Goal: Transaction & Acquisition: Obtain resource

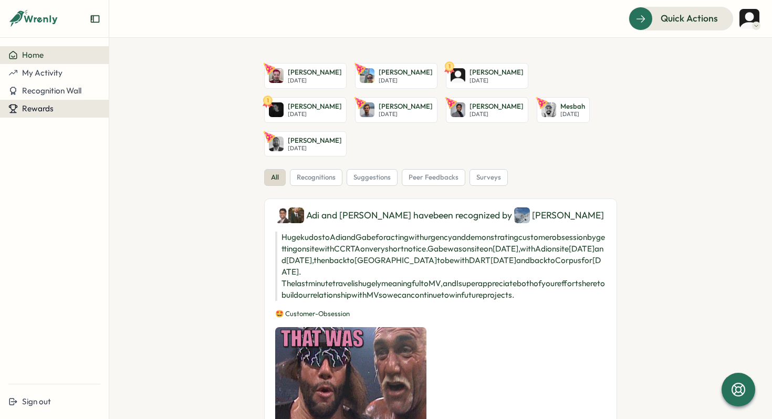
click at [49, 110] on span "Rewards" at bounding box center [38, 109] width 32 height 10
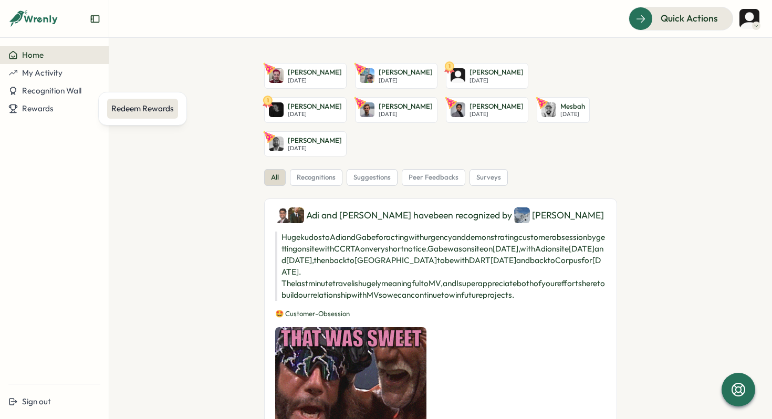
click at [140, 112] on div "Redeem Rewards" at bounding box center [142, 109] width 63 height 12
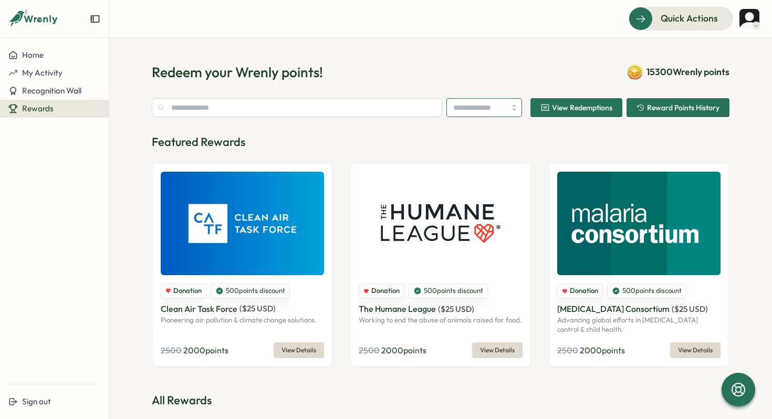
click at [483, 109] on input "search" at bounding box center [485, 107] width 76 height 19
type input "********"
drag, startPoint x: 410, startPoint y: 104, endPoint x: 410, endPoint y: 112, distance: 8.9
click at [410, 104] on input "text" at bounding box center [297, 107] width 291 height 19
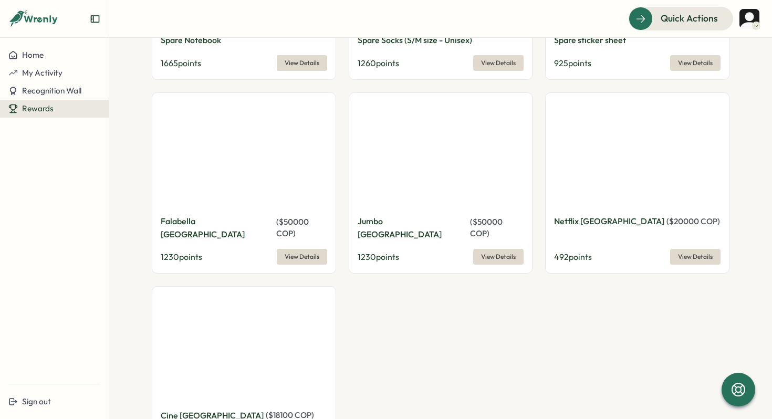
scroll to position [891, 0]
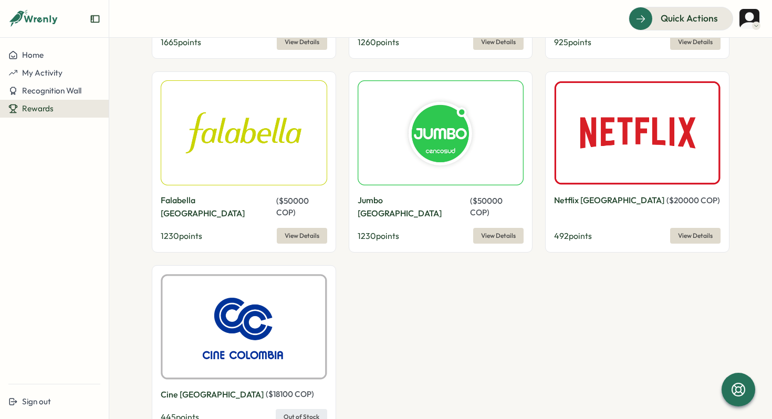
click at [496, 229] on span "View Details" at bounding box center [498, 236] width 35 height 15
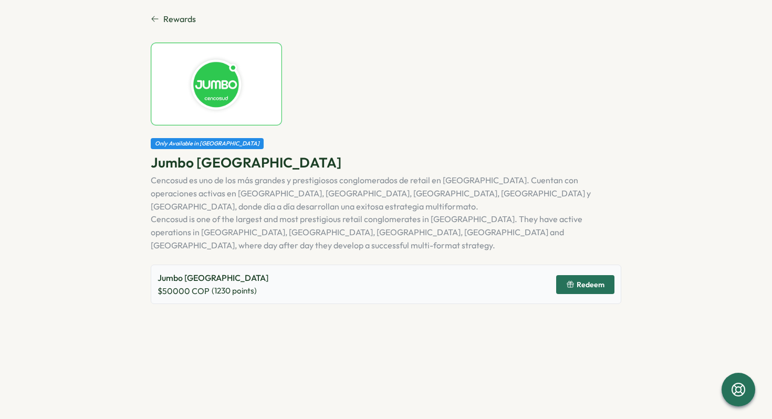
click at [161, 19] on link "Rewards" at bounding box center [386, 19] width 471 height 13
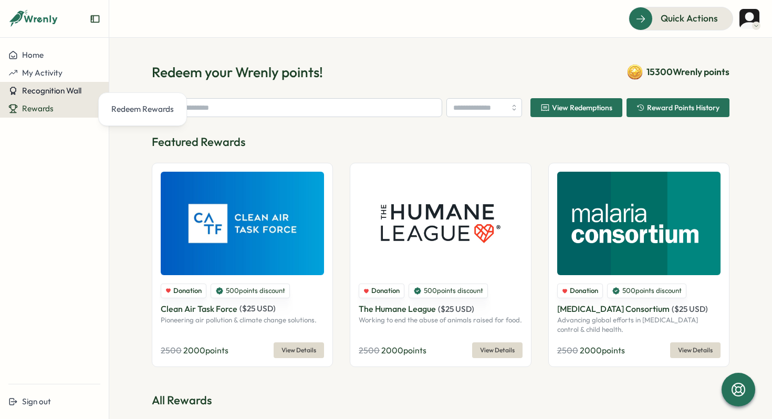
click at [57, 82] on button "Recognition Wall" at bounding box center [54, 91] width 109 height 18
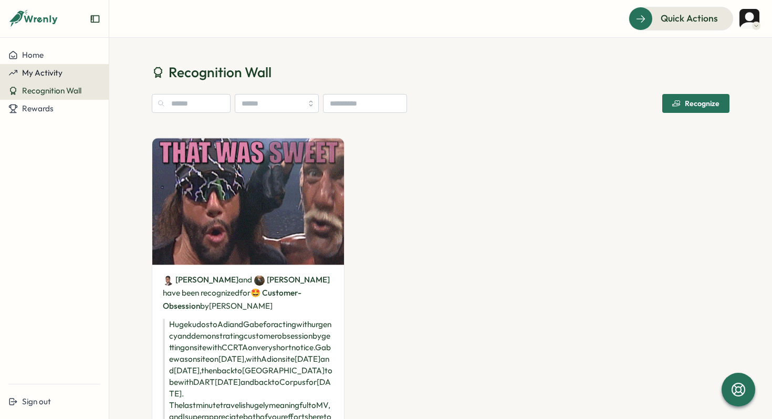
click at [60, 71] on span "My Activity" at bounding box center [42, 73] width 40 height 10
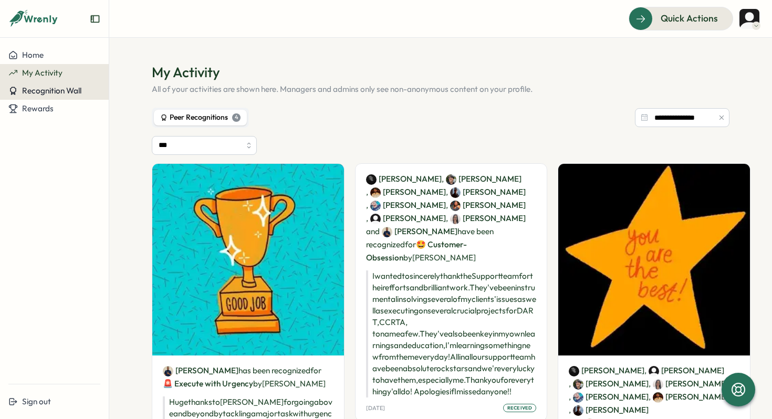
click at [54, 88] on span "Recognition Wall" at bounding box center [51, 91] width 59 height 10
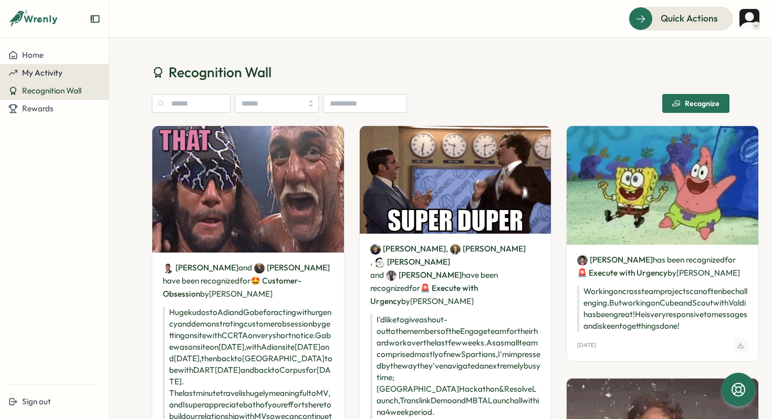
click at [84, 75] on div "My Activity" at bounding box center [54, 72] width 92 height 9
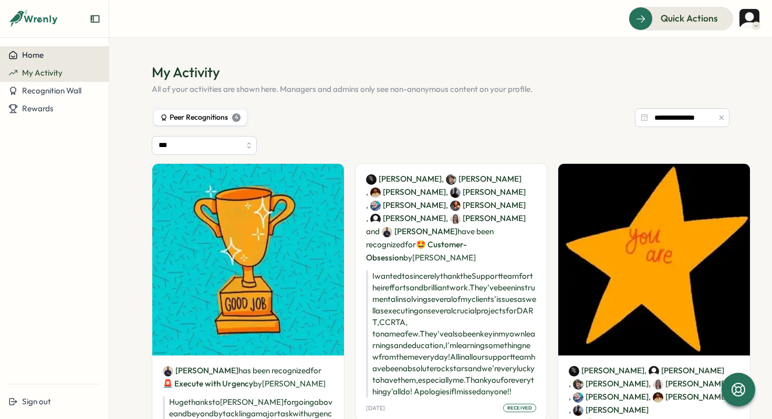
click at [44, 50] on div "Home" at bounding box center [54, 54] width 92 height 9
